Goal: Information Seeking & Learning: Learn about a topic

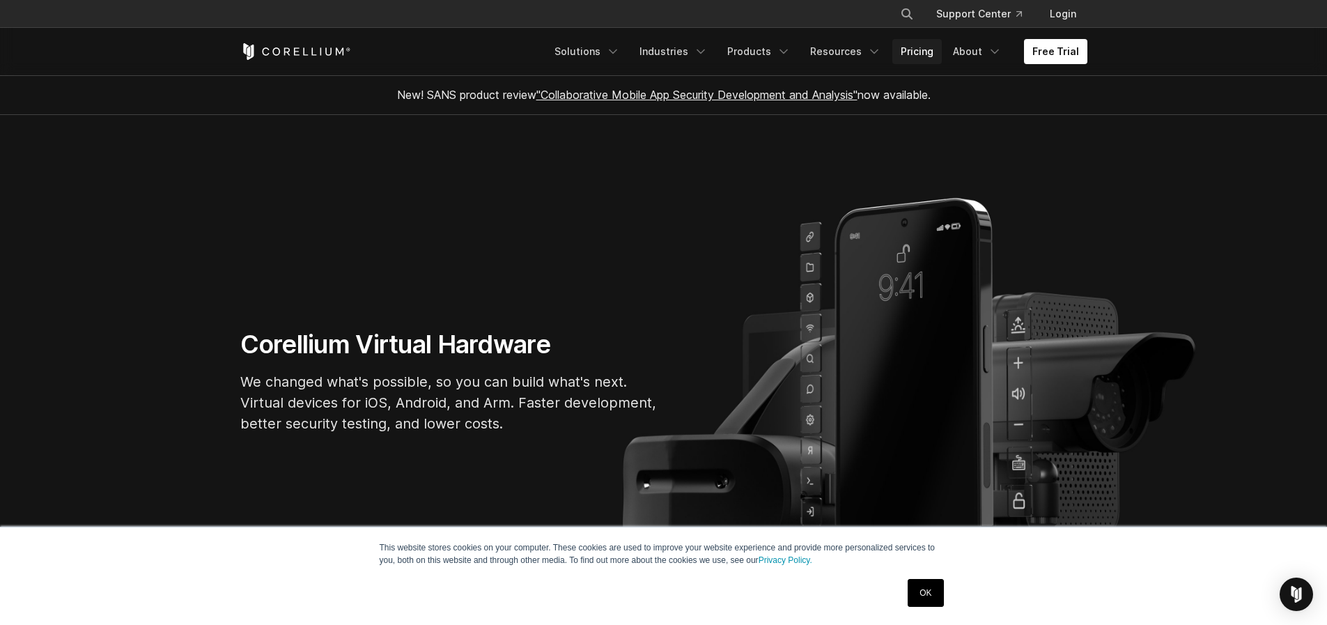
click at [917, 52] on link "Pricing" at bounding box center [916, 51] width 49 height 25
click at [660, 95] on link ""Collaborative Mobile App Security Development and Analysis"" at bounding box center [696, 95] width 321 height 14
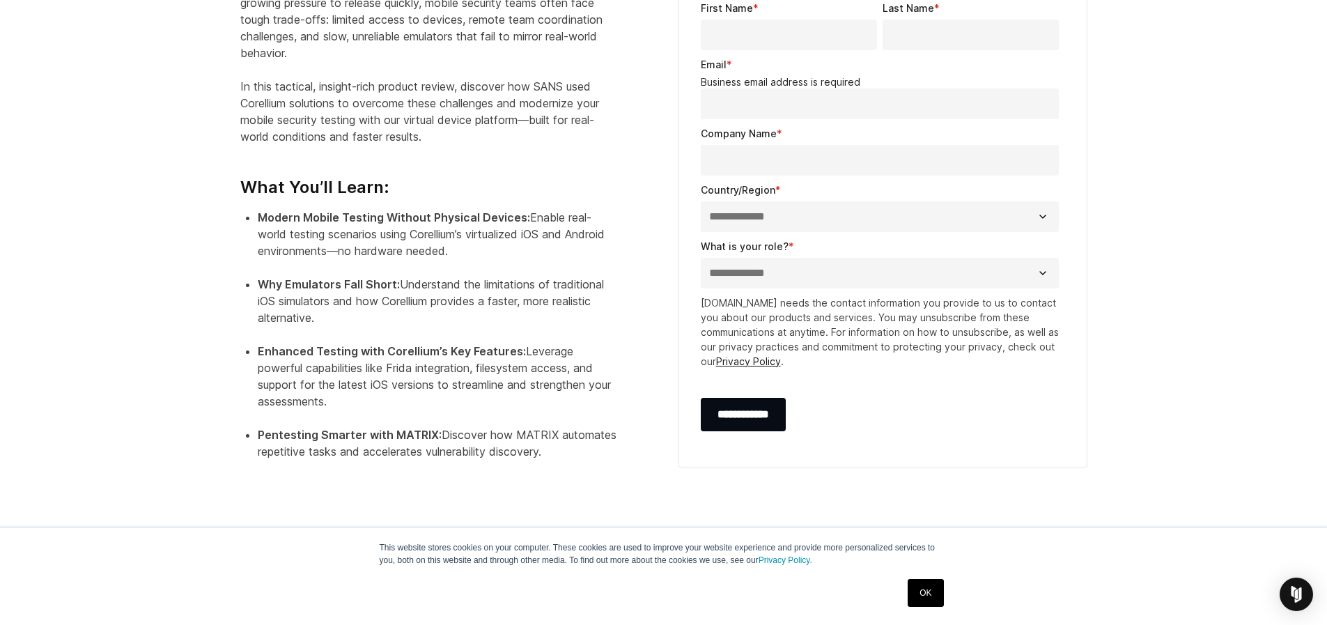
scroll to position [488, 0]
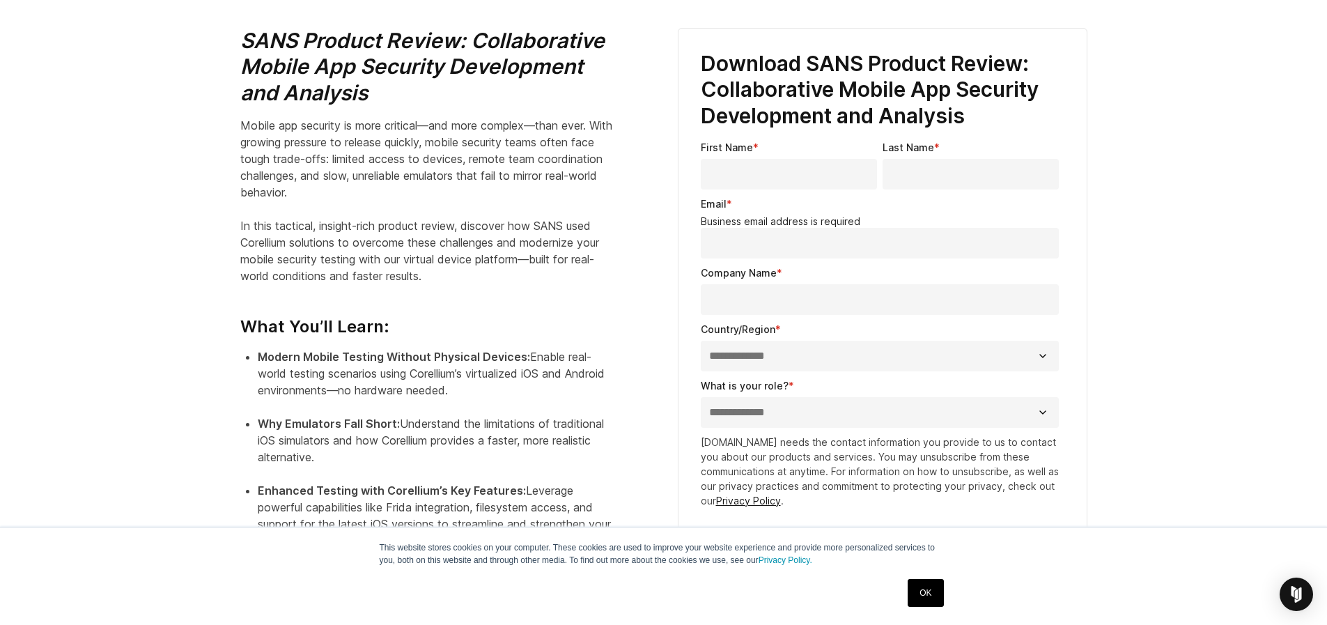
click at [925, 590] on link "OK" at bounding box center [926, 593] width 36 height 28
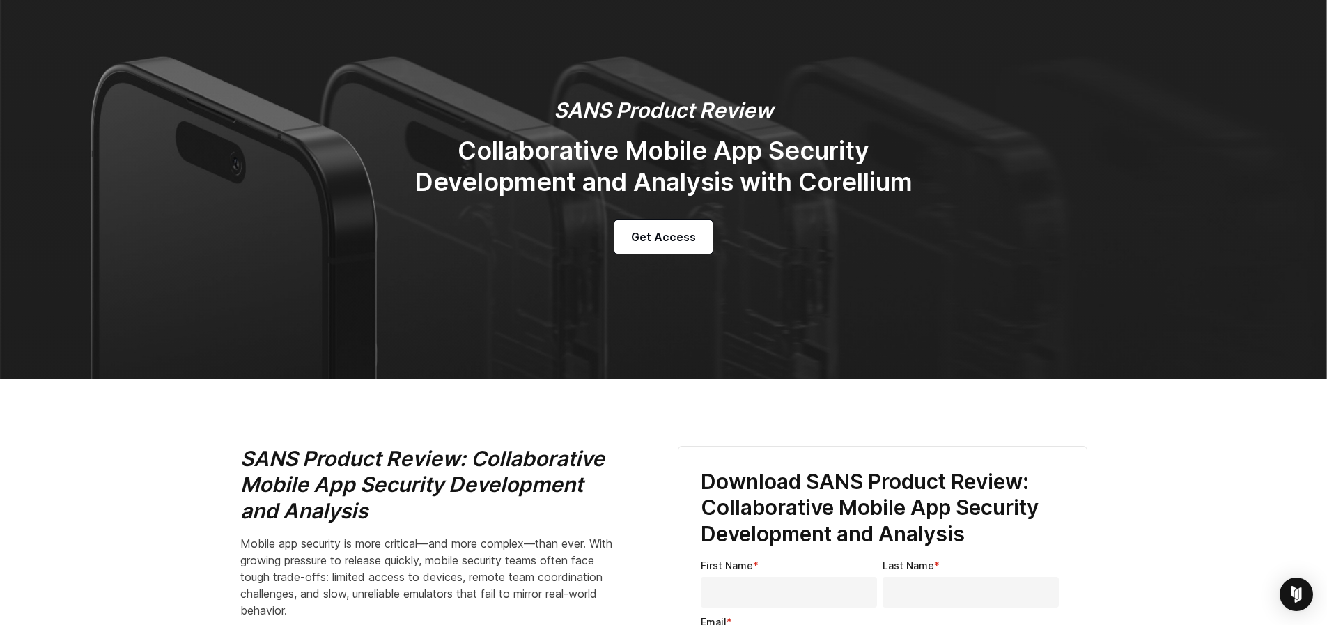
scroll to position [0, 0]
